Goal: Navigation & Orientation: Find specific page/section

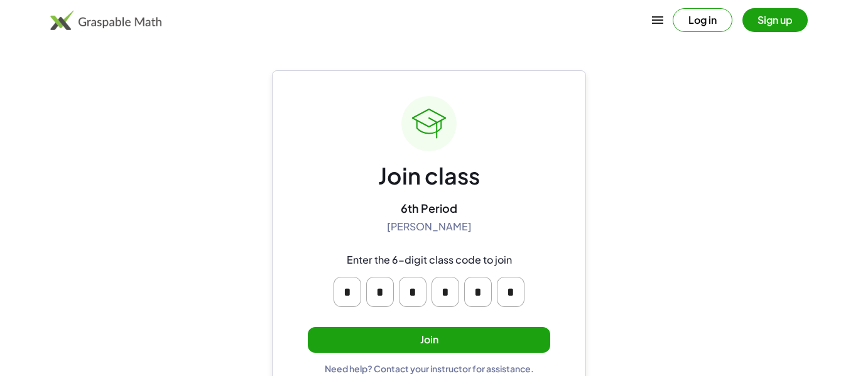
scroll to position [24, 0]
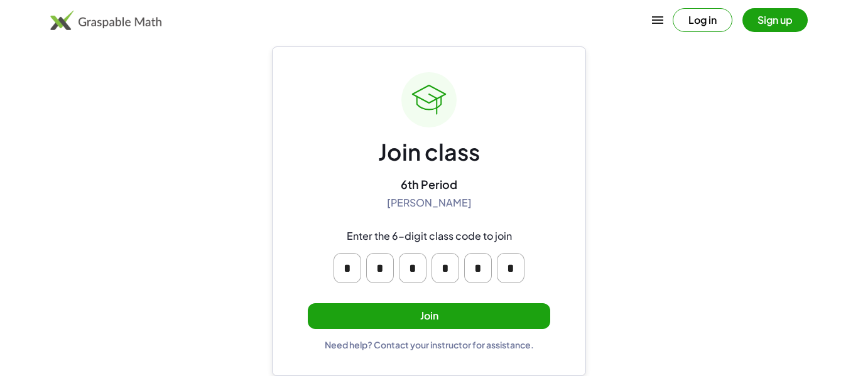
click at [436, 318] on button "Join" at bounding box center [429, 317] width 243 height 26
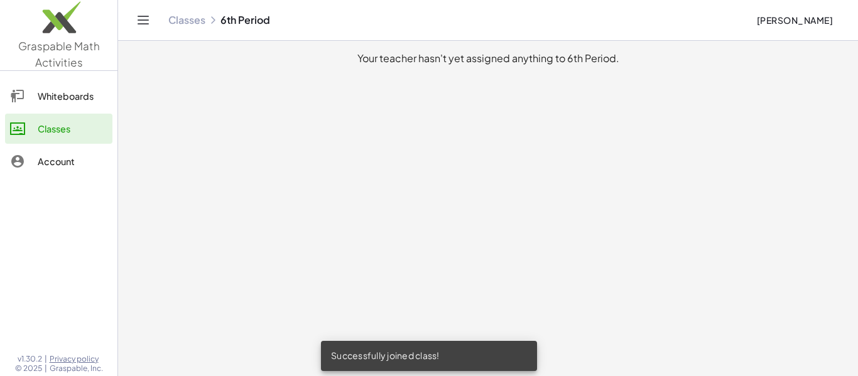
click at [81, 95] on div "Whiteboards" at bounding box center [73, 96] width 70 height 15
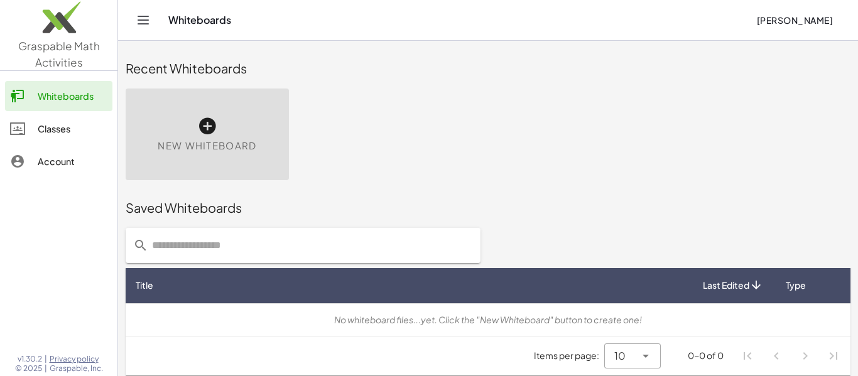
click at [45, 172] on link "Account" at bounding box center [58, 161] width 107 height 30
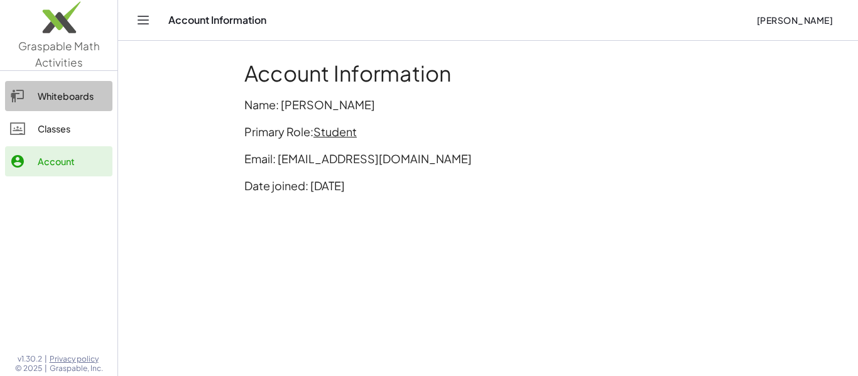
click at [73, 97] on div "Whiteboards" at bounding box center [73, 96] width 70 height 15
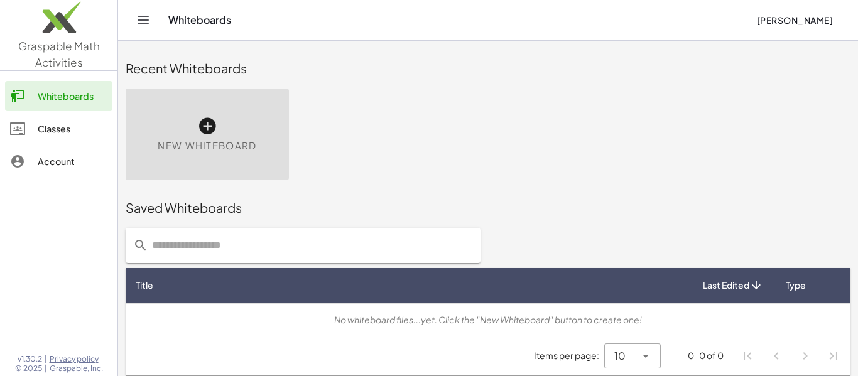
click at [53, 122] on div "Classes" at bounding box center [73, 128] width 70 height 15
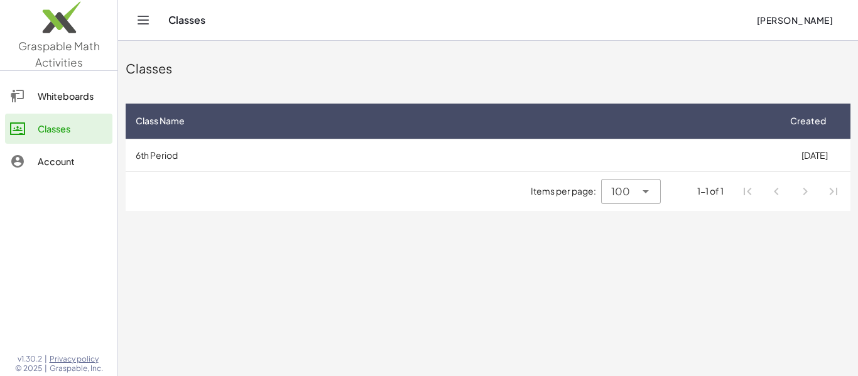
click at [68, 21] on img at bounding box center [59, 20] width 118 height 53
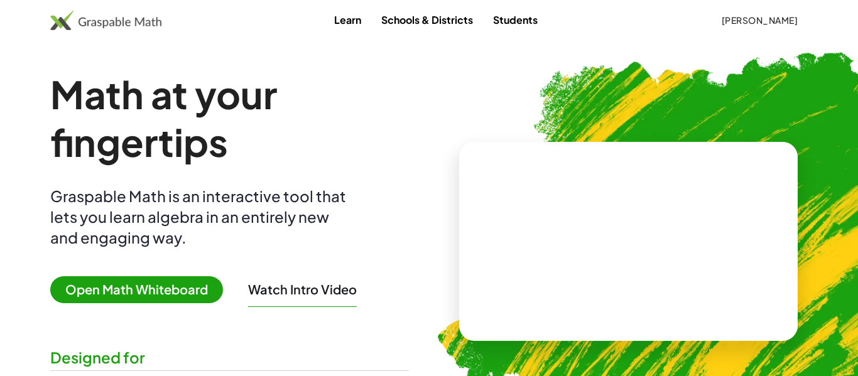
click at [90, 22] on img at bounding box center [105, 20] width 111 height 20
click at [52, 21] on img at bounding box center [105, 20] width 111 height 20
click at [495, 25] on link "Students" at bounding box center [515, 19] width 65 height 23
click at [414, 24] on link "Schools & Districts" at bounding box center [427, 19] width 112 height 23
click at [349, 23] on link "Learn" at bounding box center [347, 19] width 47 height 23
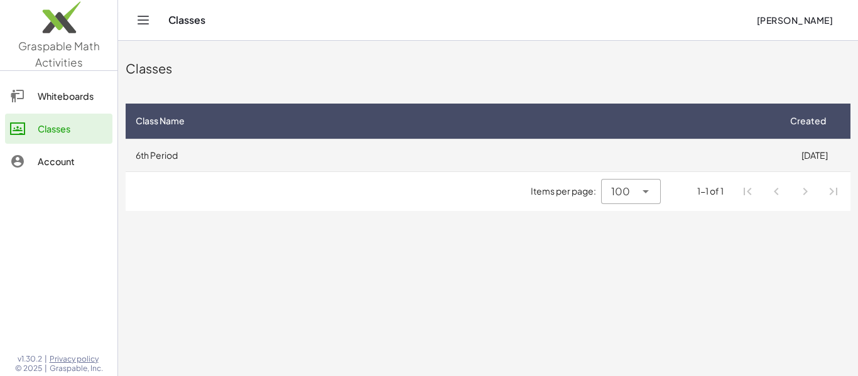
click at [256, 170] on td "6th Period" at bounding box center [452, 155] width 653 height 33
